Goal: Task Accomplishment & Management: Manage account settings

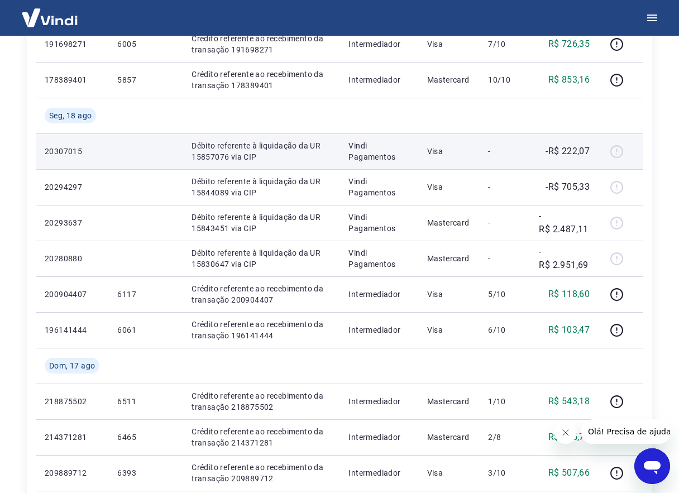
scroll to position [447, 0]
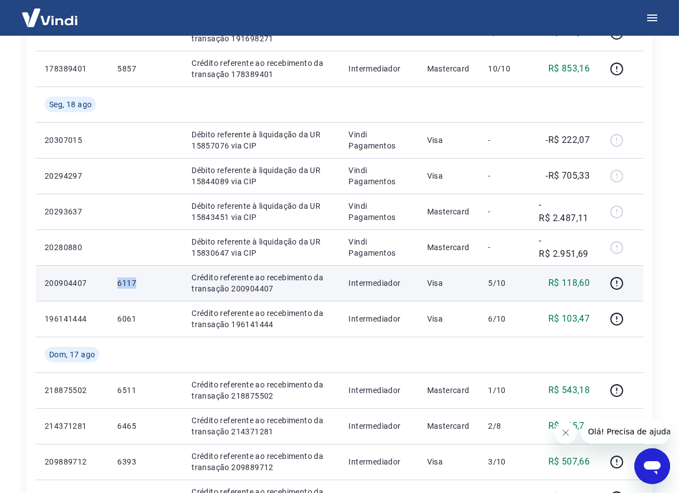
drag, startPoint x: 104, startPoint y: 285, endPoint x: 136, endPoint y: 282, distance: 31.9
click at [136, 282] on tr "200904407 6117 Crédito referente ao recebimento da transação 200904407 Intermed…" at bounding box center [339, 283] width 607 height 36
drag, startPoint x: 136, startPoint y: 282, endPoint x: 130, endPoint y: 279, distance: 7.0
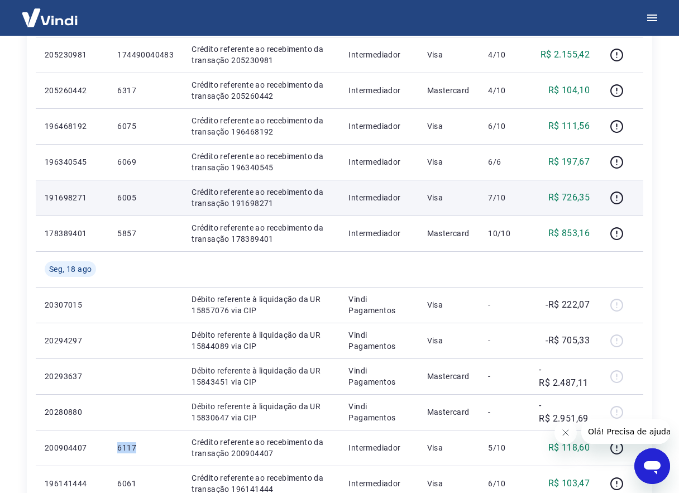
scroll to position [279, 0]
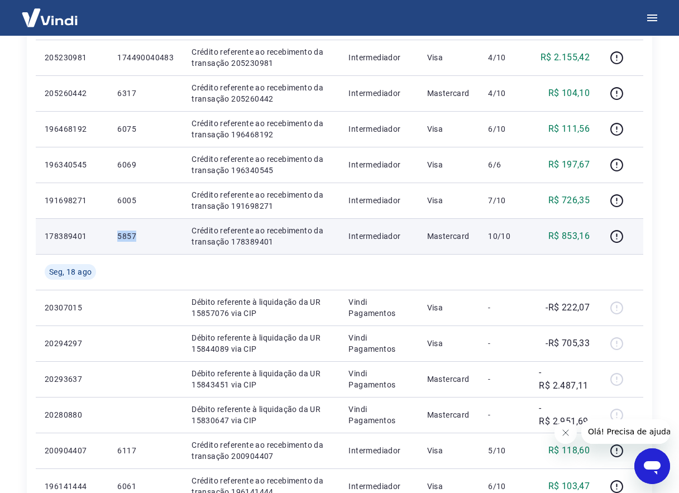
drag, startPoint x: 113, startPoint y: 234, endPoint x: 135, endPoint y: 233, distance: 21.2
click at [135, 233] on td "5857" at bounding box center [145, 236] width 74 height 36
drag, startPoint x: 135, startPoint y: 233, endPoint x: 126, endPoint y: 234, distance: 8.4
copy p "5857"
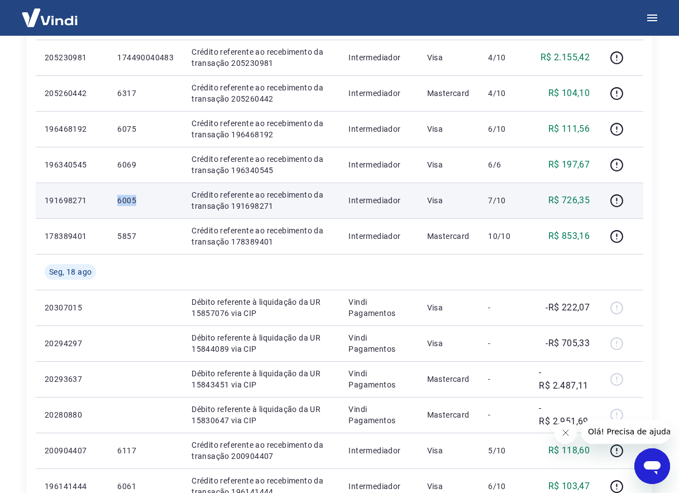
drag, startPoint x: 108, startPoint y: 202, endPoint x: 139, endPoint y: 204, distance: 30.7
click at [139, 204] on td "6005" at bounding box center [145, 201] width 74 height 36
drag, startPoint x: 139, startPoint y: 204, endPoint x: 131, endPoint y: 199, distance: 9.5
copy p "6005"
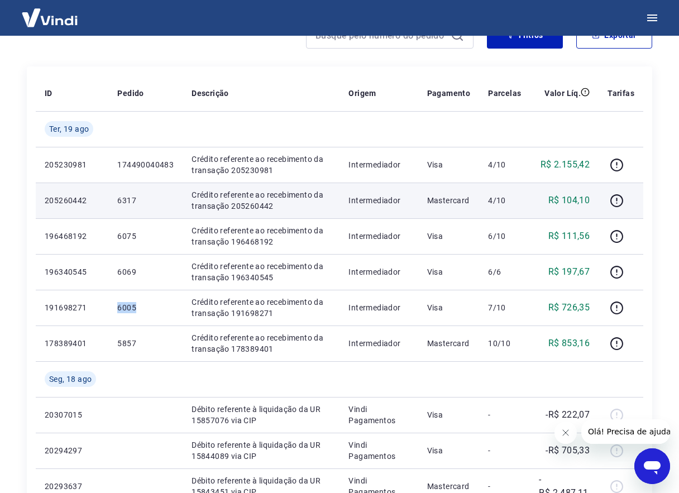
scroll to position [167, 0]
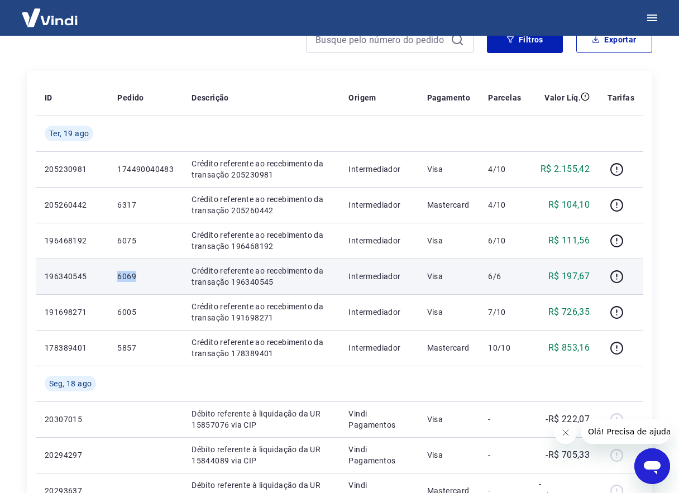
drag, startPoint x: 118, startPoint y: 277, endPoint x: 144, endPoint y: 277, distance: 26.2
click at [144, 277] on p "6069" at bounding box center [145, 276] width 56 height 11
drag, startPoint x: 144, startPoint y: 277, endPoint x: 130, endPoint y: 275, distance: 14.8
copy p "6069"
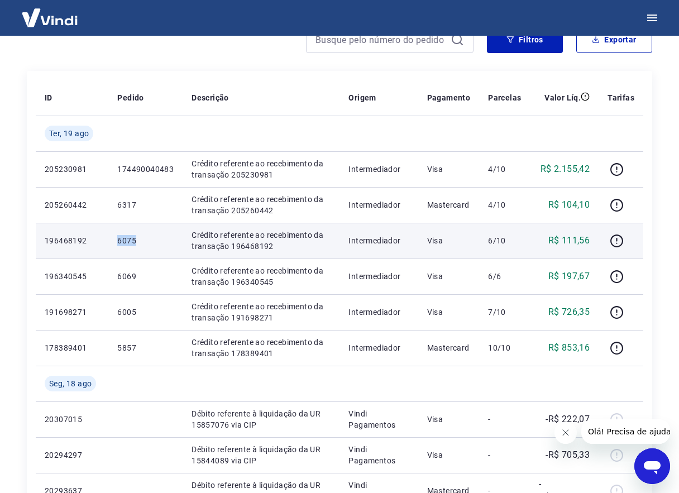
drag, startPoint x: 117, startPoint y: 242, endPoint x: 146, endPoint y: 241, distance: 29.6
click at [146, 241] on td "6075" at bounding box center [145, 241] width 74 height 36
click at [146, 241] on p "6075" at bounding box center [145, 240] width 56 height 11
drag, startPoint x: 146, startPoint y: 241, endPoint x: 137, endPoint y: 242, distance: 9.1
click at [137, 242] on p "6075" at bounding box center [145, 240] width 56 height 11
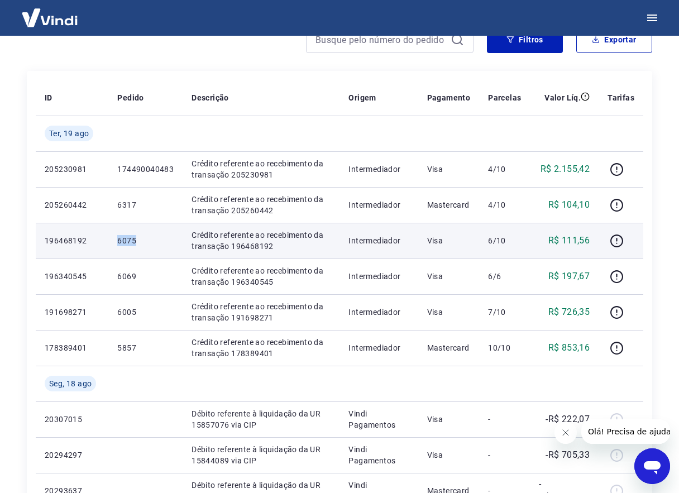
drag, startPoint x: 137, startPoint y: 242, endPoint x: 129, endPoint y: 241, distance: 8.4
copy p "6075"
drag, startPoint x: 129, startPoint y: 241, endPoint x: 167, endPoint y: 252, distance: 39.4
click at [167, 252] on td "6075" at bounding box center [145, 241] width 74 height 36
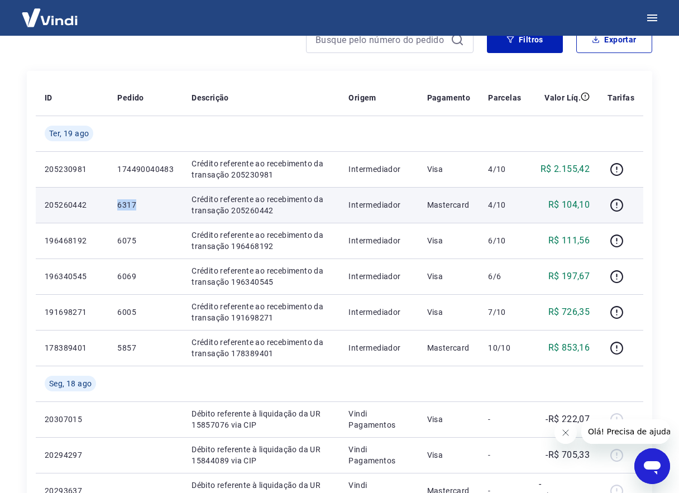
drag, startPoint x: 114, startPoint y: 207, endPoint x: 151, endPoint y: 200, distance: 37.4
click at [151, 200] on td "6317" at bounding box center [145, 205] width 74 height 36
drag, startPoint x: 151, startPoint y: 200, endPoint x: 128, endPoint y: 202, distance: 22.9
copy p "6317"
click at [161, 214] on td "6317" at bounding box center [145, 205] width 74 height 36
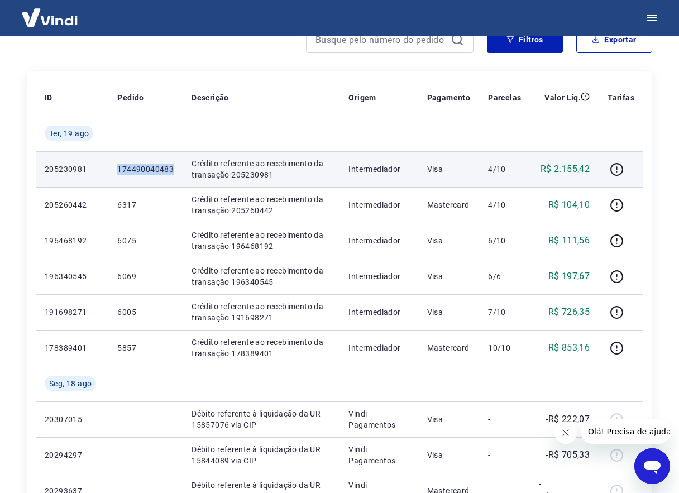
drag, startPoint x: 113, startPoint y: 169, endPoint x: 174, endPoint y: 171, distance: 60.9
click at [174, 171] on td "174490040483" at bounding box center [145, 169] width 74 height 36
drag, startPoint x: 174, startPoint y: 171, endPoint x: 161, endPoint y: 166, distance: 14.1
copy p "174490040483"
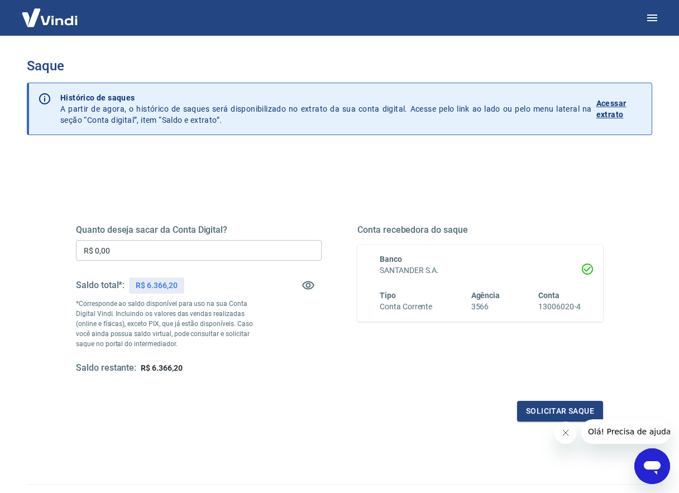
click at [146, 255] on input "R$ 0,00" at bounding box center [199, 250] width 246 height 21
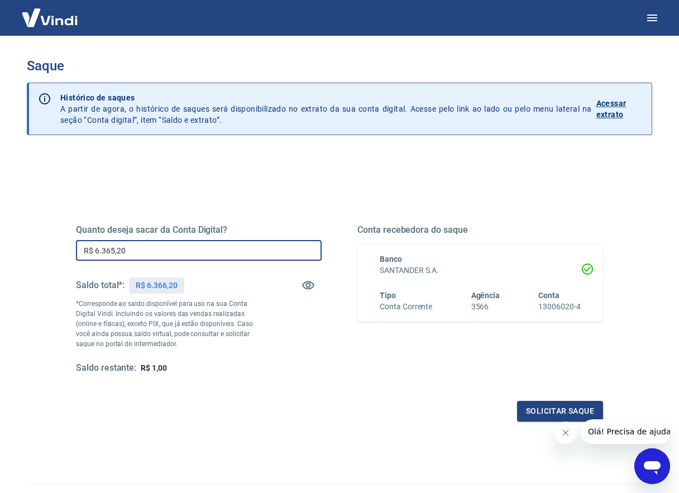
drag, startPoint x: 158, startPoint y: 248, endPoint x: 46, endPoint y: 256, distance: 112.5
click at [46, 256] on div "Quanto deseja sacar da Conta Digital? R$ 6.365,20 ​ Saldo total*: R$ 6.366,20 *…" at bounding box center [339, 352] width 625 height 399
drag, startPoint x: 116, startPoint y: 249, endPoint x: 131, endPoint y: 251, distance: 15.2
click at [131, 251] on input "R$ 6.366,14" at bounding box center [199, 250] width 246 height 21
type input "R$ 6.366,20"
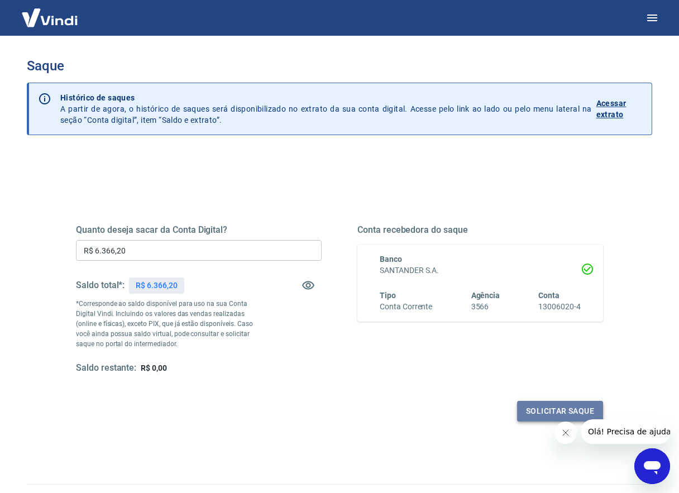
drag, startPoint x: 544, startPoint y: 410, endPoint x: 550, endPoint y: 406, distance: 7.8
click at [550, 406] on button "Solicitar saque" at bounding box center [560, 411] width 86 height 21
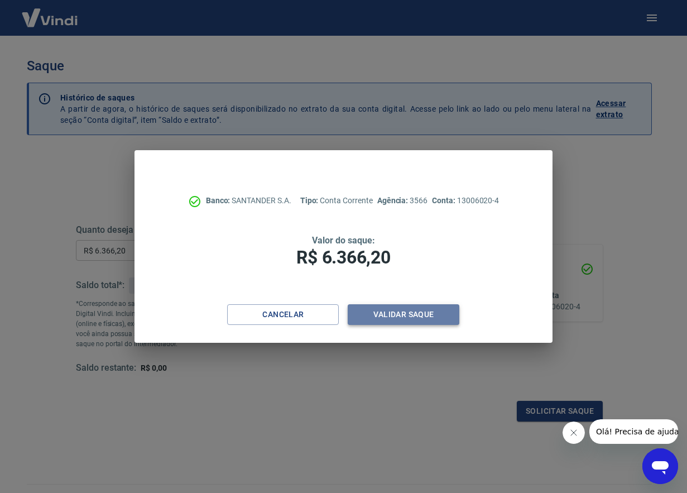
click at [402, 318] on button "Validar saque" at bounding box center [404, 314] width 112 height 21
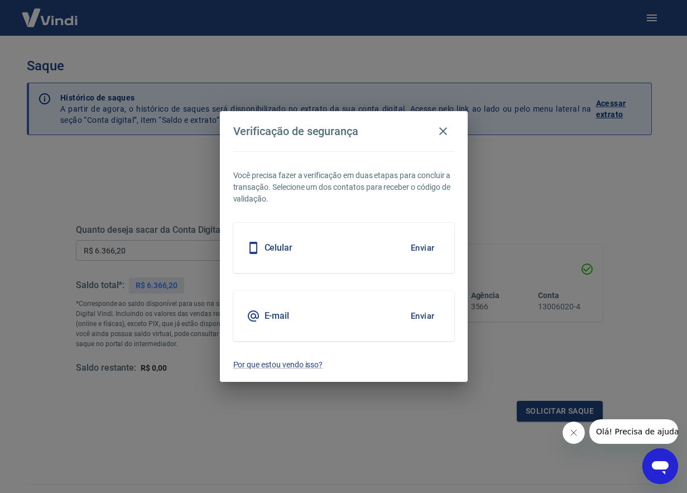
click at [275, 251] on h5 "Celular" at bounding box center [279, 247] width 28 height 11
click at [413, 249] on button "Enviar" at bounding box center [423, 247] width 36 height 23
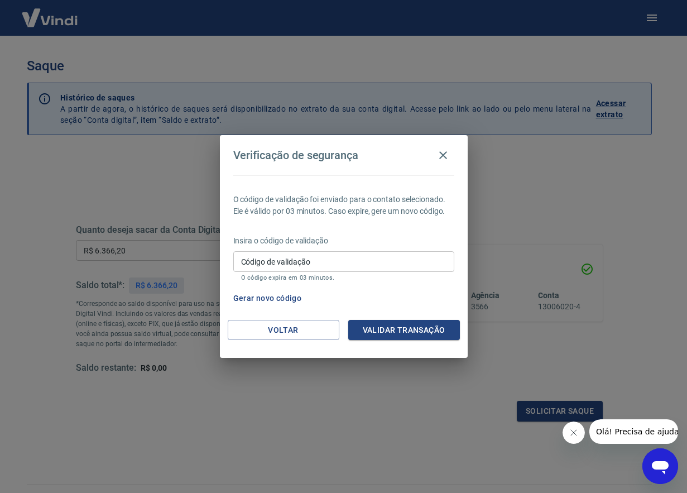
click at [392, 272] on input "Código de validação" at bounding box center [343, 261] width 221 height 21
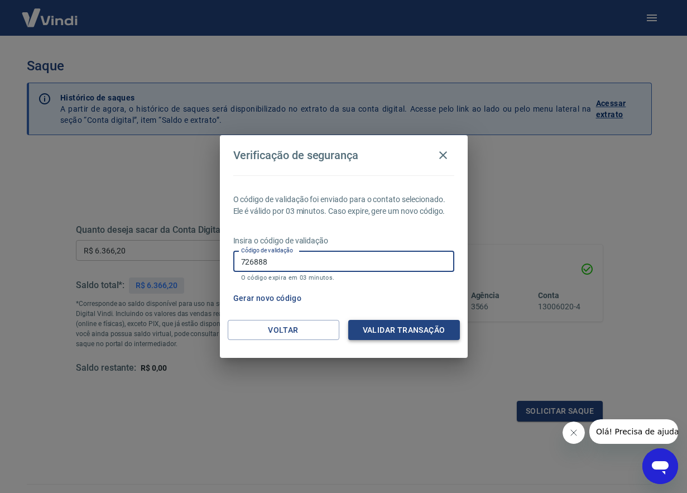
type input "726888"
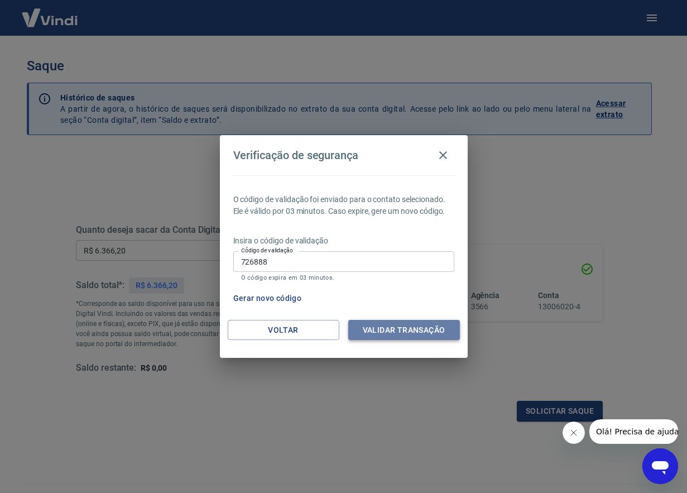
click at [375, 330] on button "Validar transação" at bounding box center [404, 330] width 112 height 21
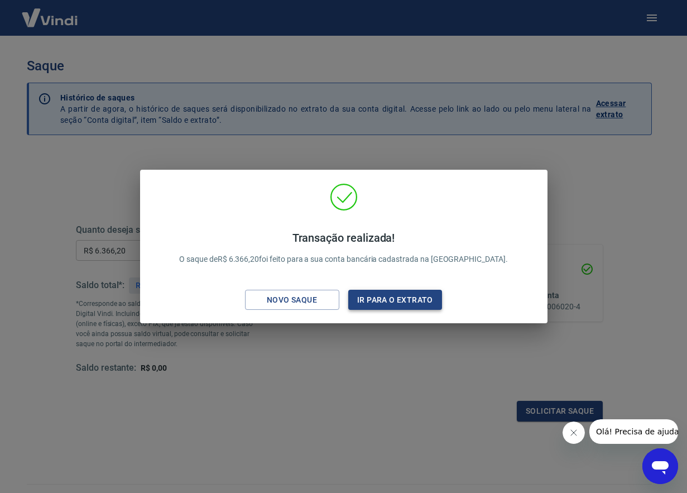
click at [395, 299] on button "Ir para o extrato" at bounding box center [395, 300] width 94 height 21
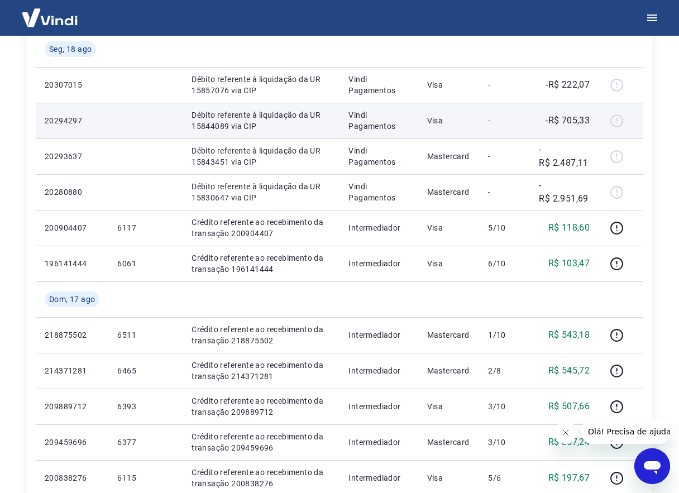
scroll to position [502, 0]
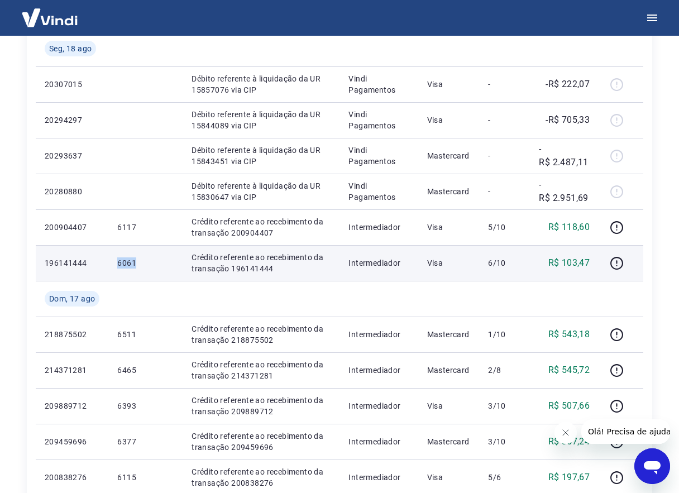
drag, startPoint x: 116, startPoint y: 265, endPoint x: 135, endPoint y: 266, distance: 19.6
click at [135, 266] on td "6061" at bounding box center [145, 263] width 74 height 36
drag, startPoint x: 135, startPoint y: 266, endPoint x: 130, endPoint y: 263, distance: 6.5
copy p "6061"
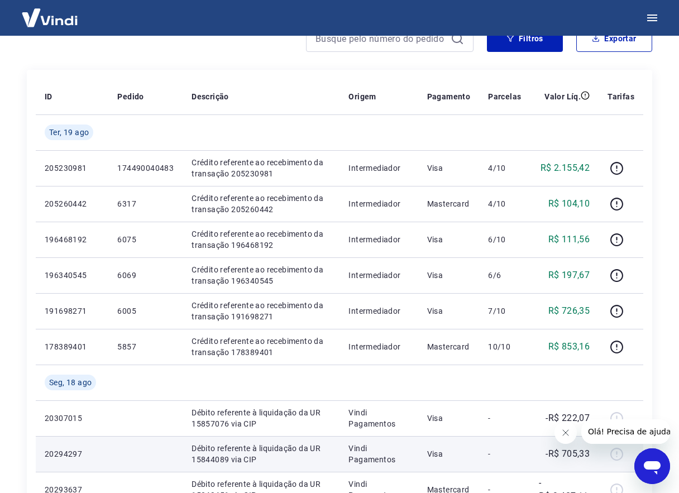
scroll to position [167, 0]
